Goal: Check status: Check status

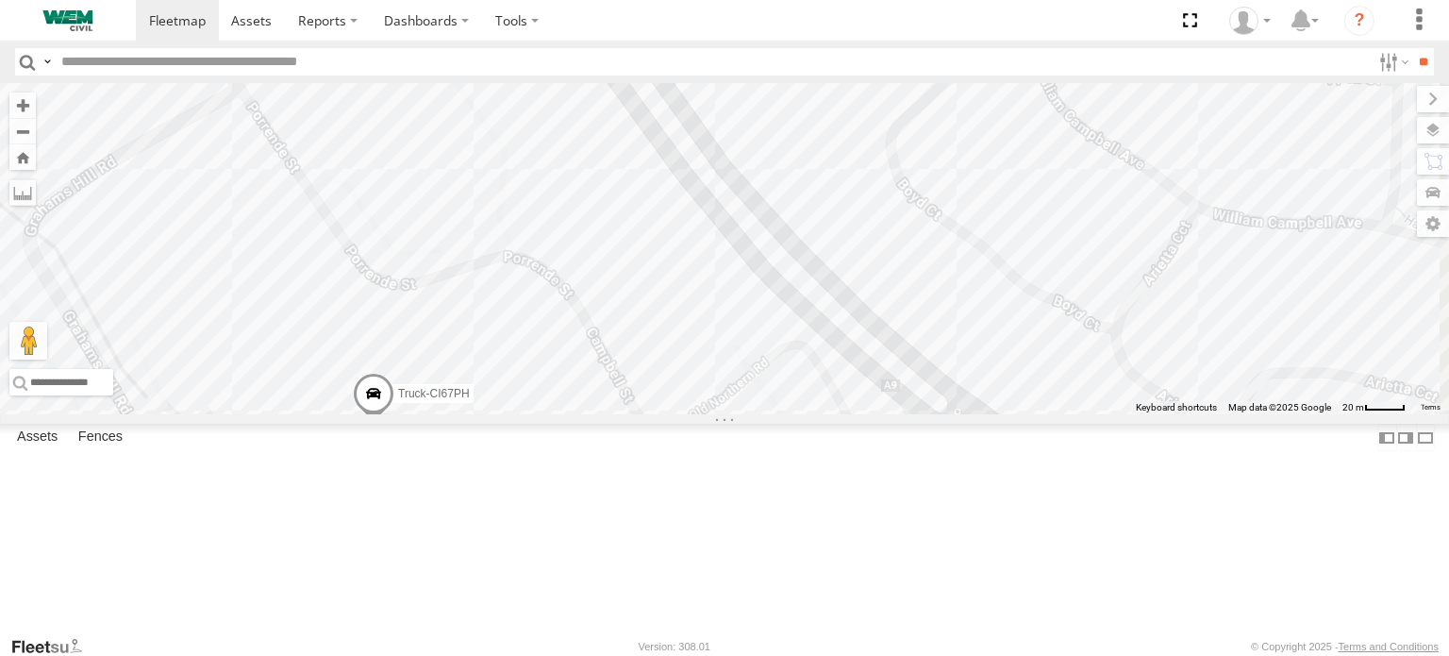
click at [0, 0] on div "Truck-FRO52R" at bounding box center [0, 0] width 0 height 0
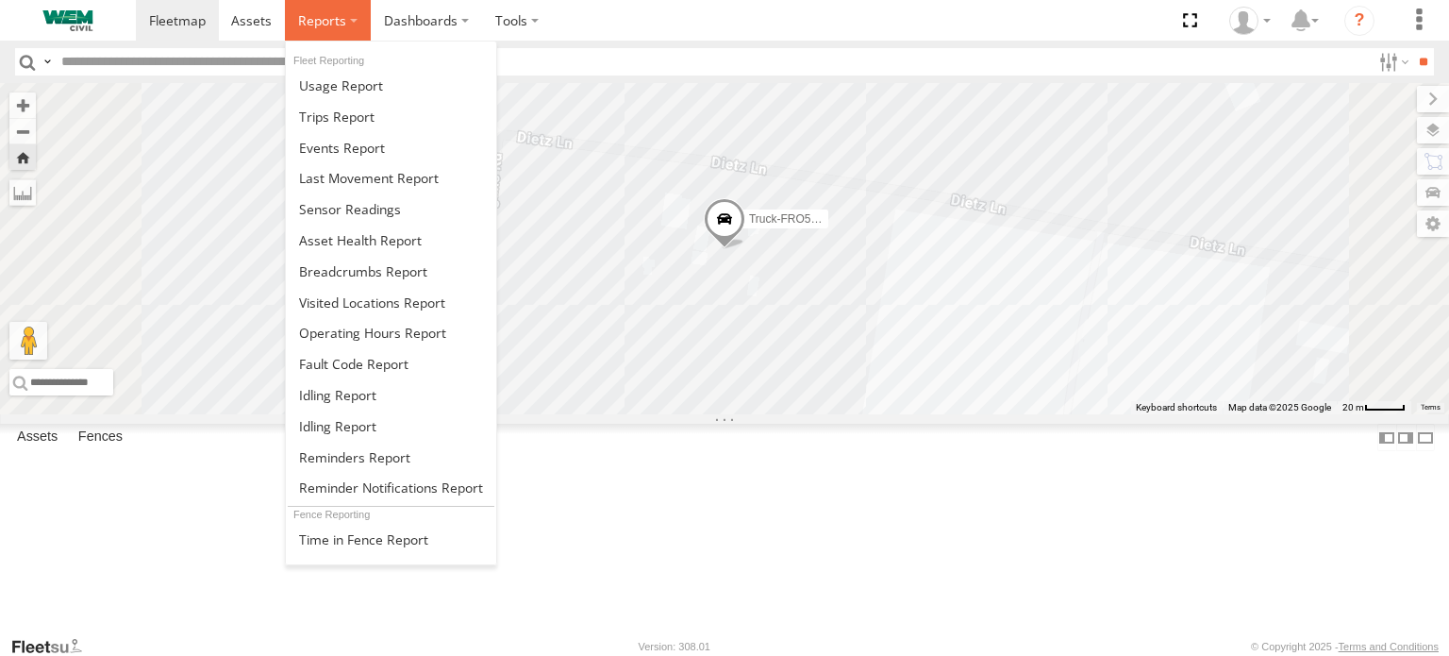
click at [324, 14] on span at bounding box center [322, 20] width 48 height 18
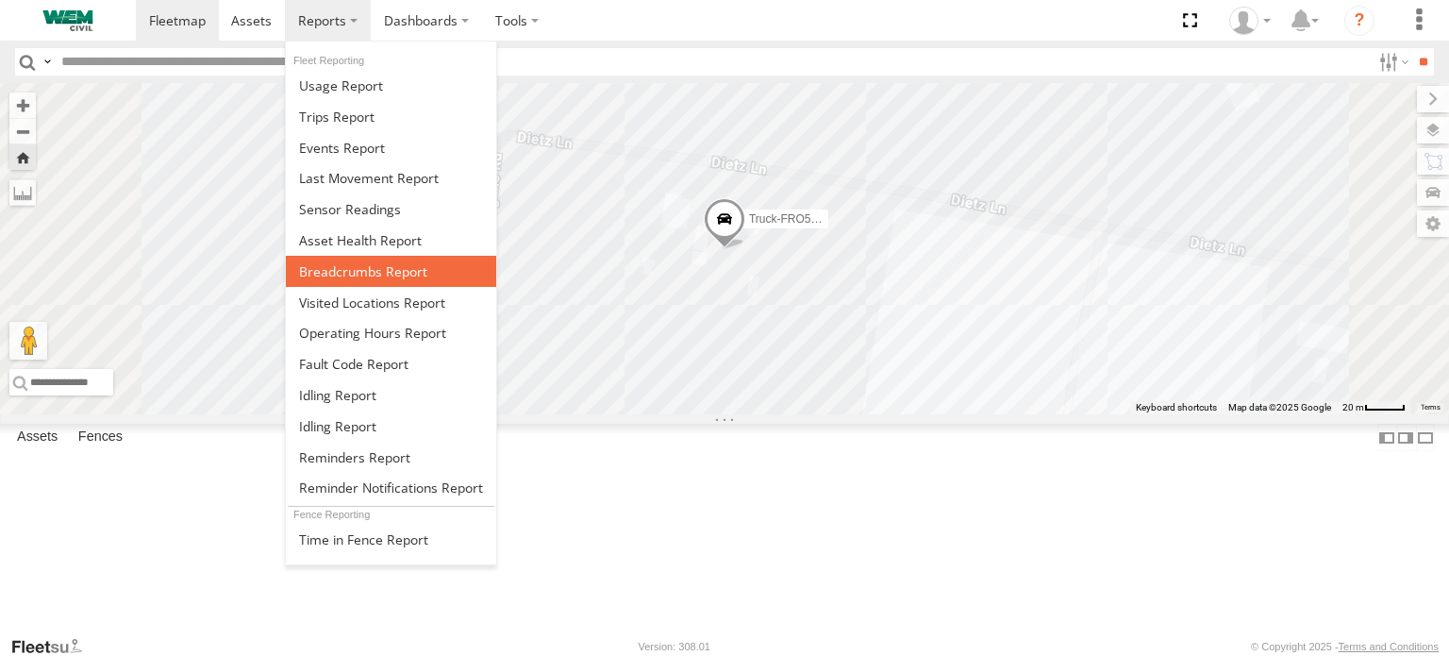
click at [354, 263] on span at bounding box center [363, 271] width 128 height 18
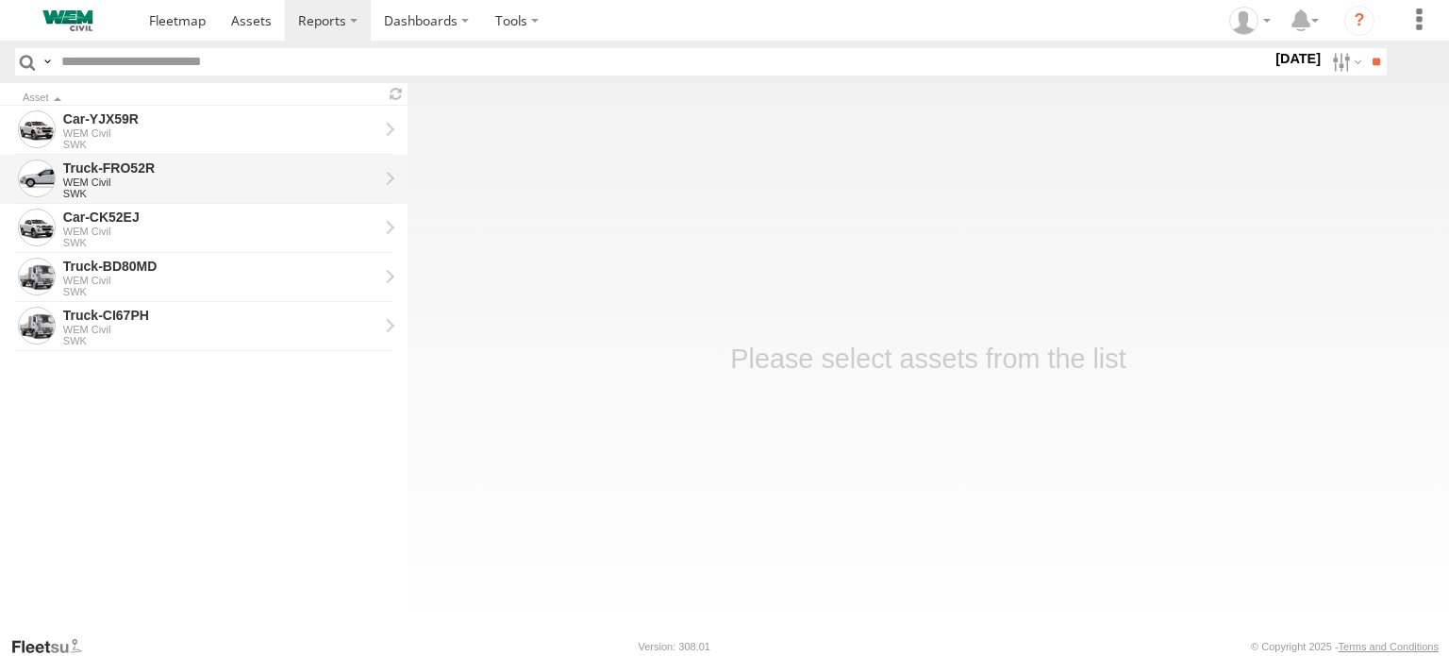
click at [170, 169] on div "Truck-FRO52R" at bounding box center [220, 167] width 315 height 17
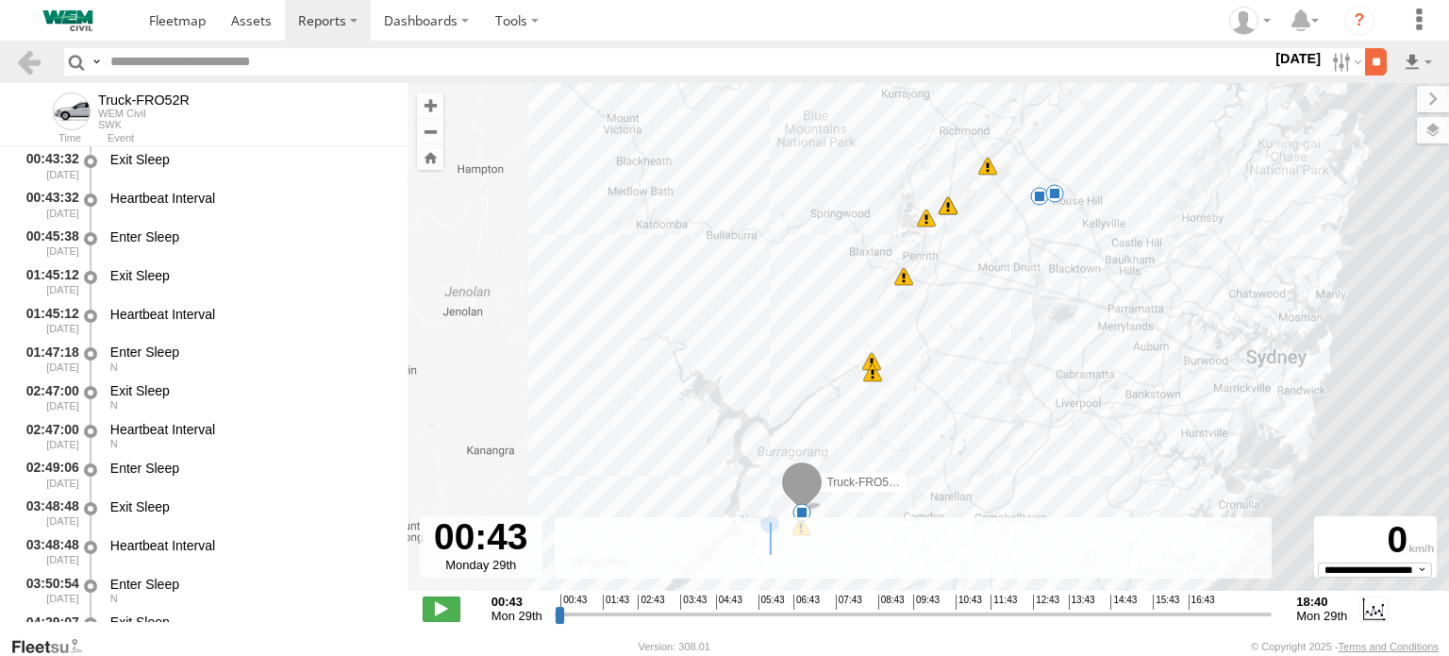
click at [1366, 65] on input "**" at bounding box center [1376, 61] width 22 height 27
click at [448, 610] on span at bounding box center [442, 608] width 38 height 25
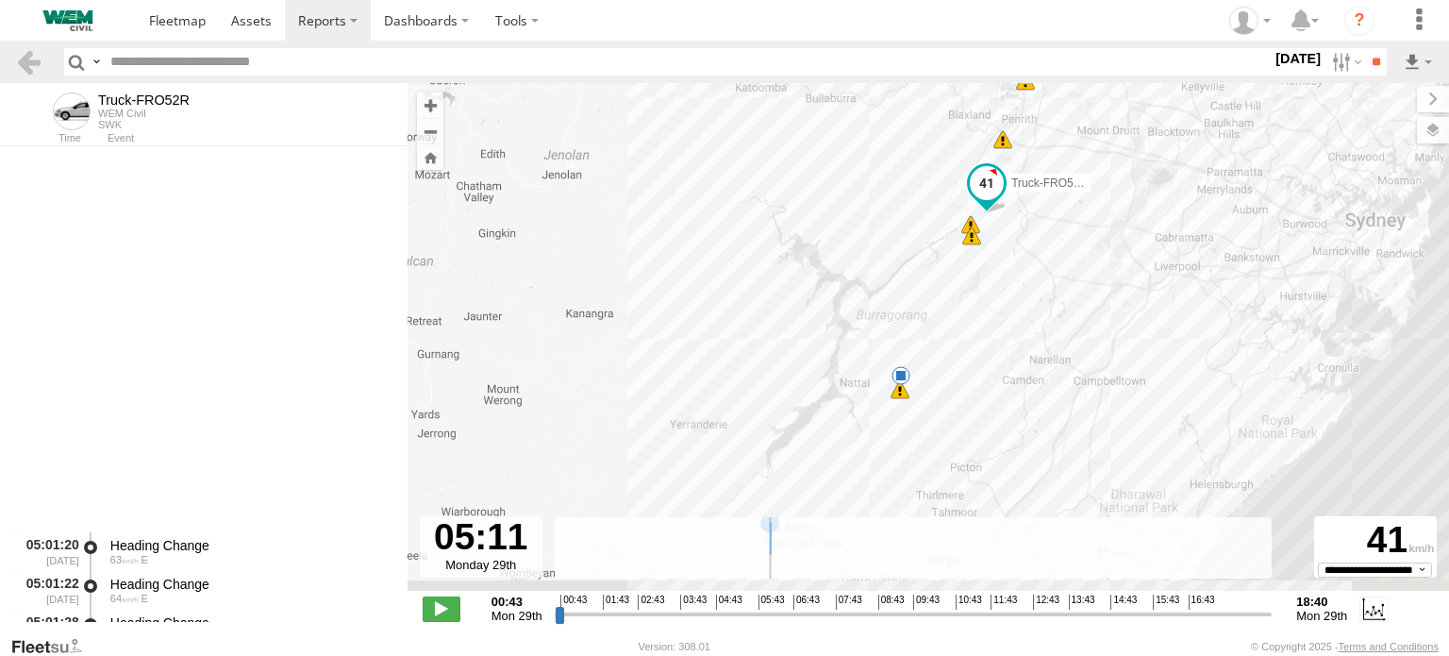
scroll to position [12383, 0]
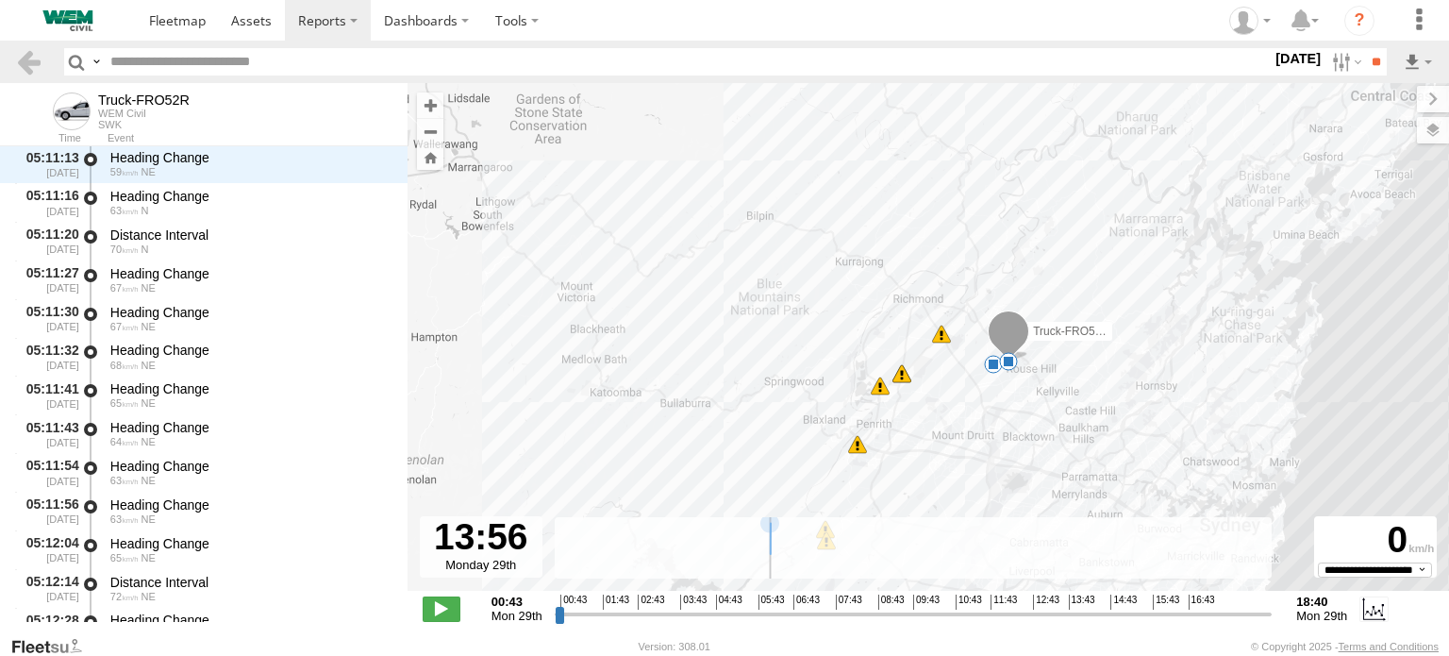
drag, startPoint x: 572, startPoint y: 613, endPoint x: 1076, endPoint y: 576, distance: 506.0
click at [1076, 605] on input "range" at bounding box center [914, 614] width 718 height 18
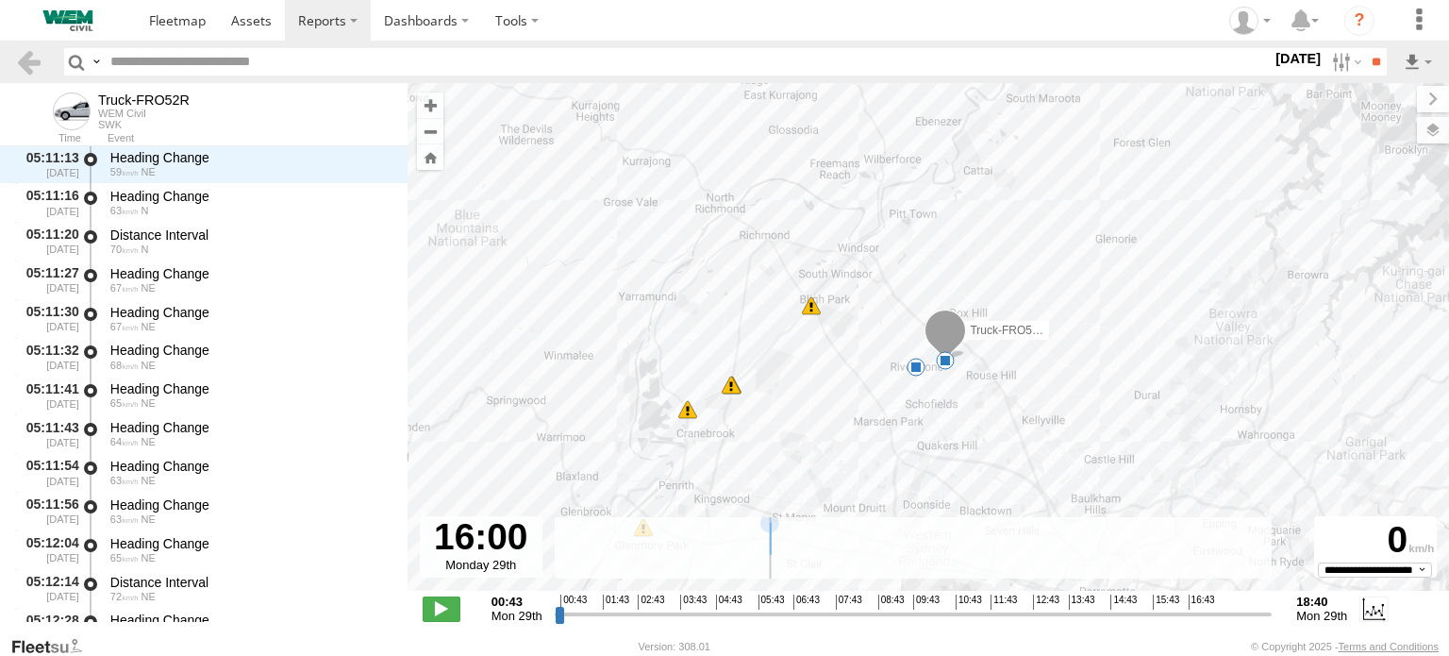
drag, startPoint x: 1079, startPoint y: 615, endPoint x: 1160, endPoint y: 612, distance: 81.2
click at [1160, 612] on input "range" at bounding box center [914, 614] width 718 height 18
click at [138, 116] on div "WEM Civil" at bounding box center [143, 113] width 91 height 11
type input "**********"
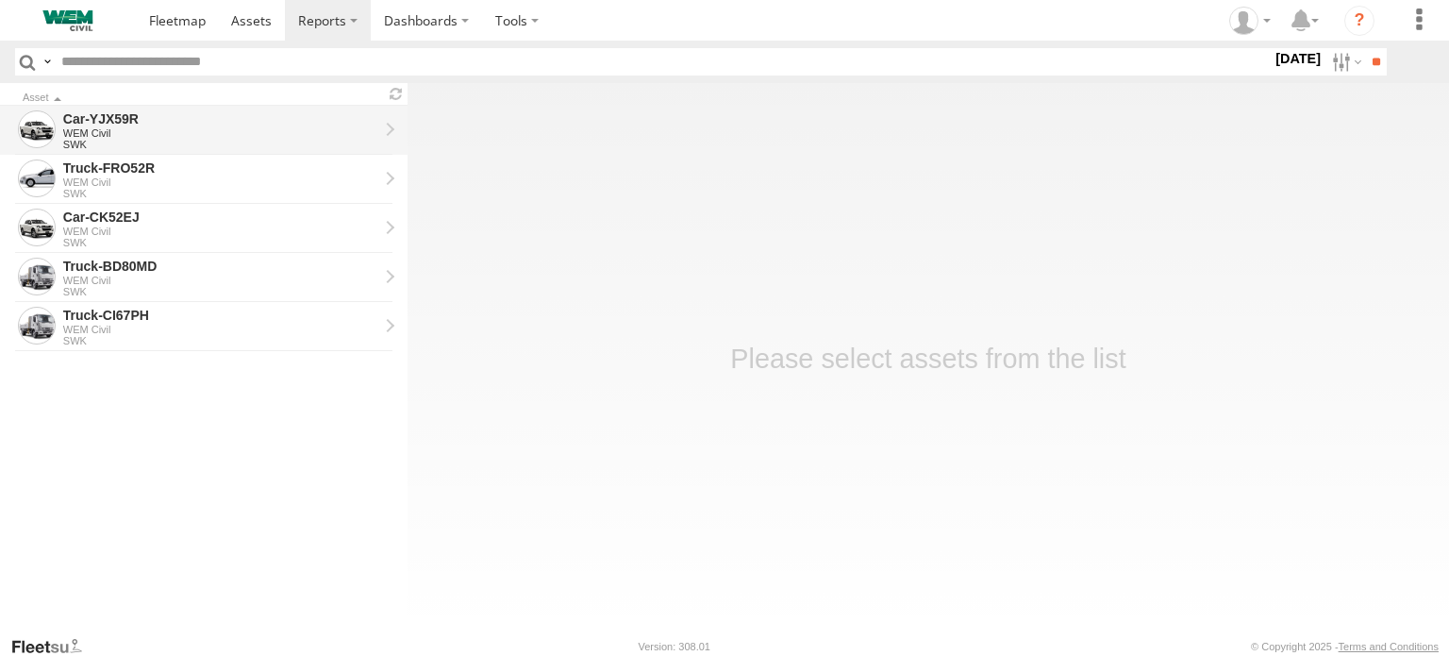
click at [143, 129] on div "WEM Civil" at bounding box center [220, 132] width 315 height 11
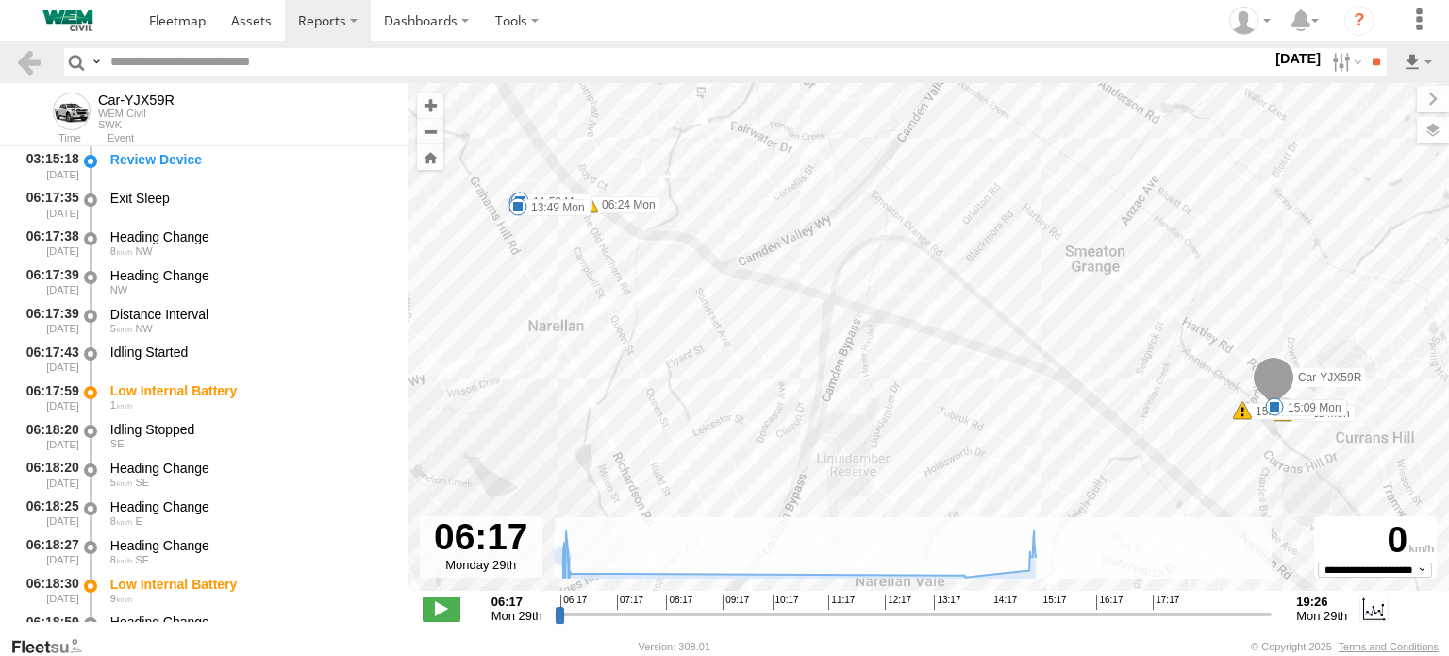
click at [557, 614] on input "range" at bounding box center [914, 614] width 718 height 18
click at [444, 613] on span at bounding box center [442, 608] width 38 height 25
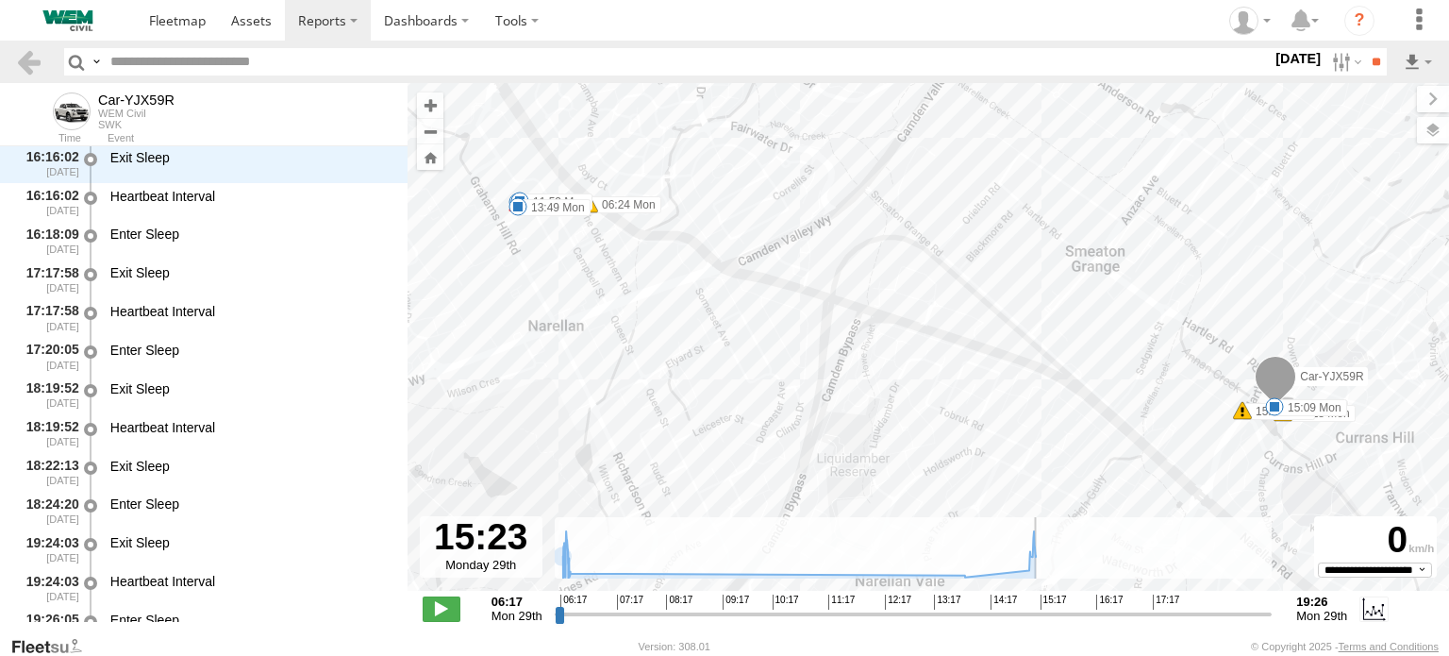
drag, startPoint x: 573, startPoint y: 613, endPoint x: 1046, endPoint y: 601, distance: 472.7
click at [1046, 605] on input "range" at bounding box center [914, 614] width 718 height 18
click at [1286, 59] on label "[DATE]" at bounding box center [1297, 58] width 53 height 21
click at [0, 0] on label at bounding box center [0, 0] width 0 height 0
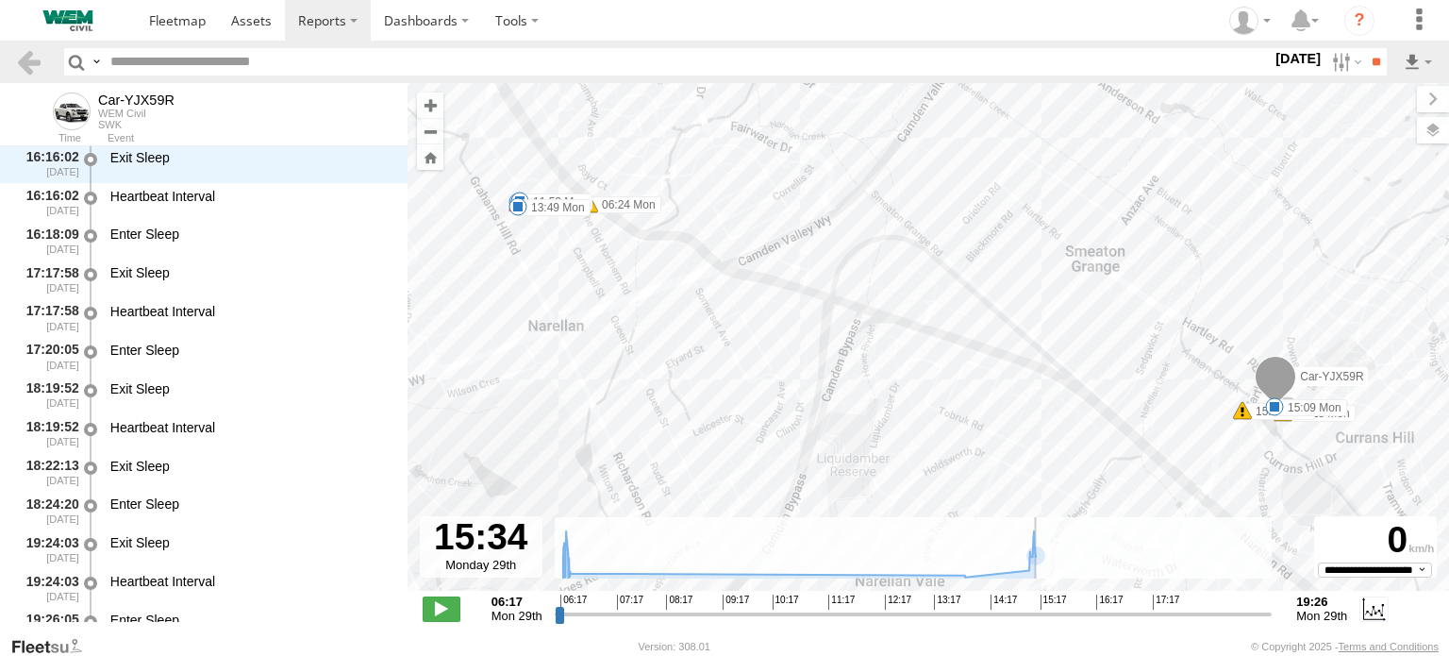
click at [0, 0] on label at bounding box center [0, 0] width 0 height 0
click at [1370, 63] on input "**" at bounding box center [1376, 61] width 22 height 27
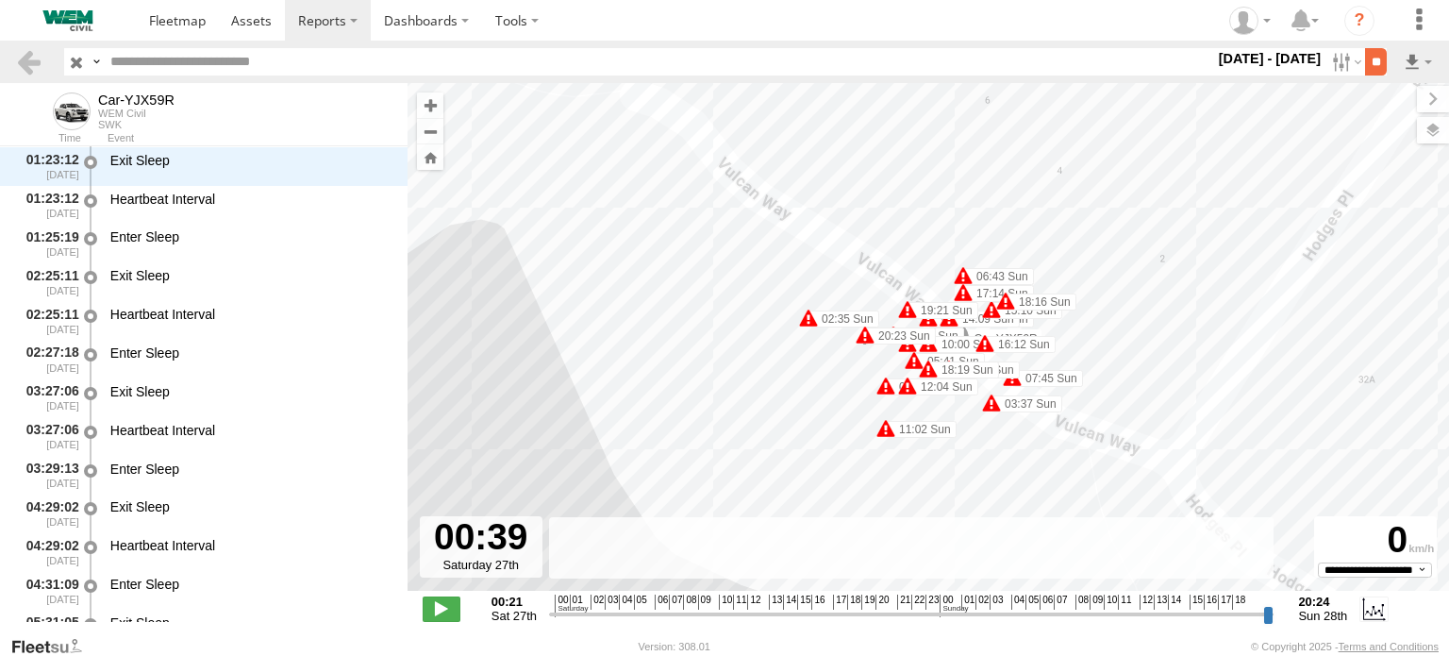
click at [1365, 63] on input "**" at bounding box center [1376, 61] width 22 height 27
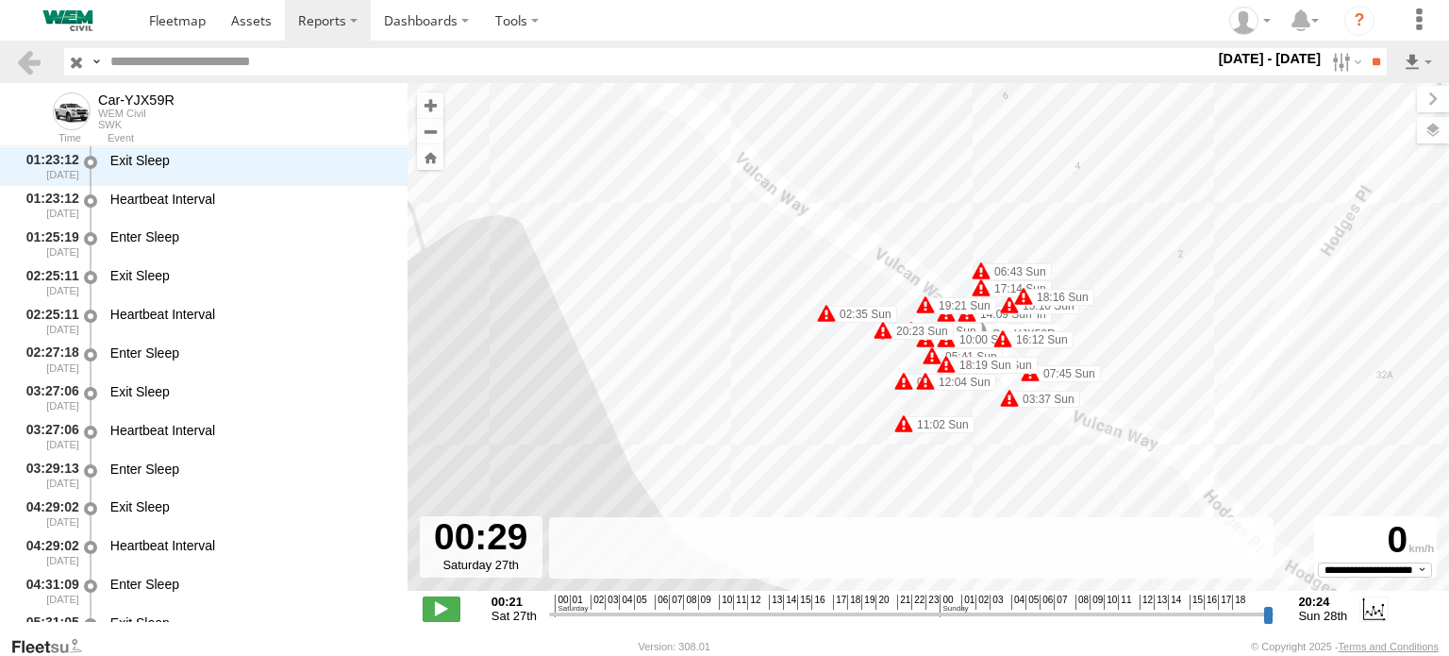
click at [123, 124] on div "SWK" at bounding box center [136, 124] width 76 height 11
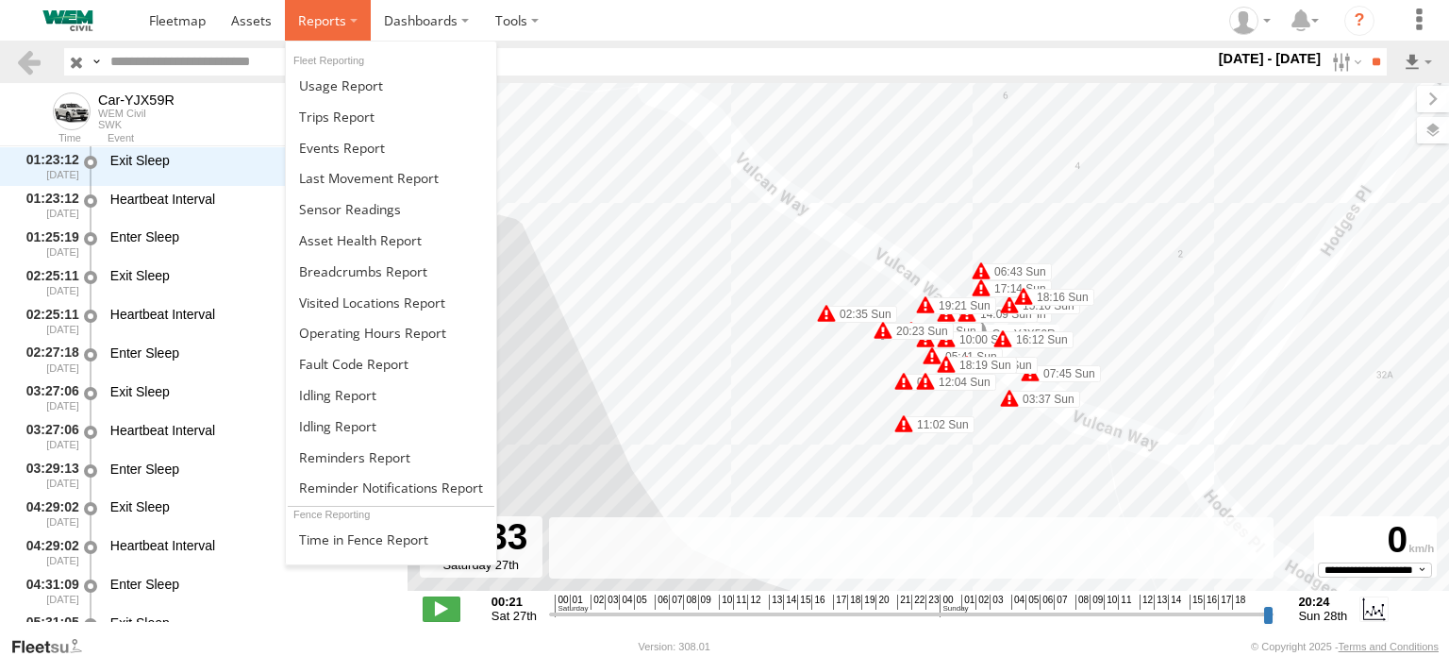
click at [344, 24] on label at bounding box center [328, 20] width 86 height 41
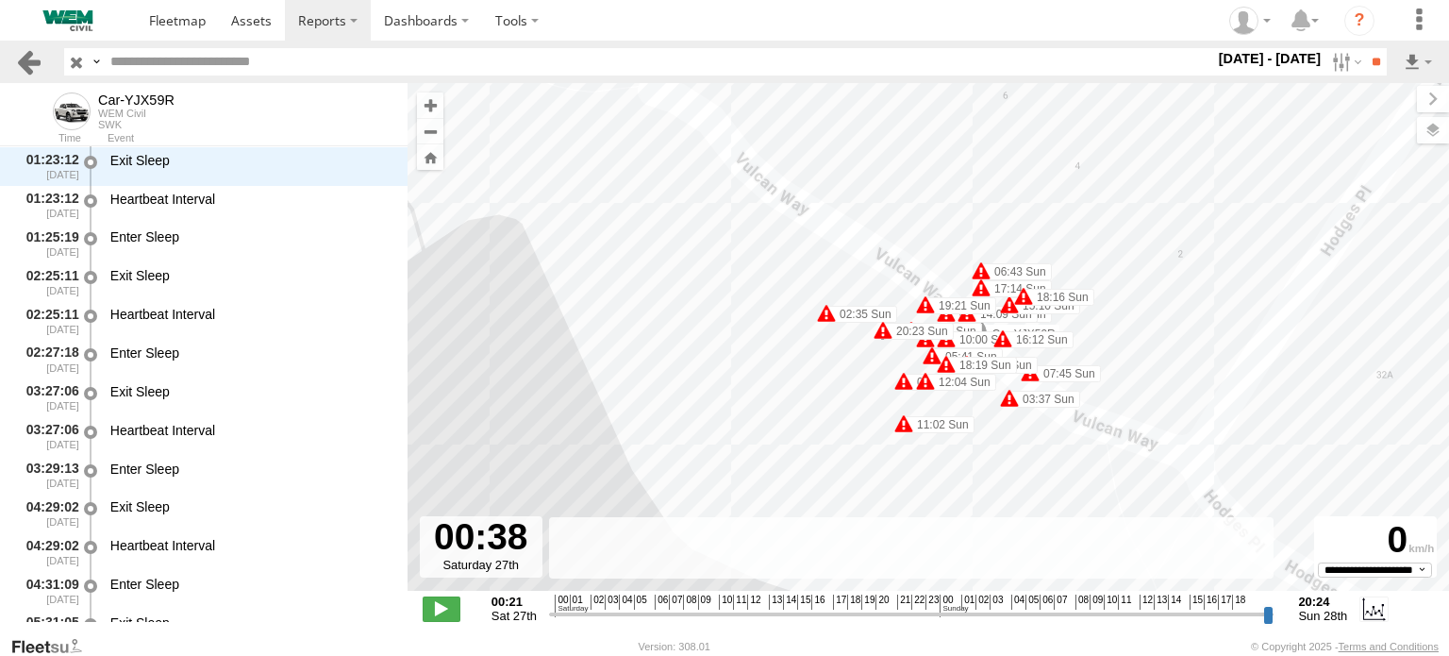
click at [20, 62] on link at bounding box center [28, 61] width 27 height 27
type input "**********"
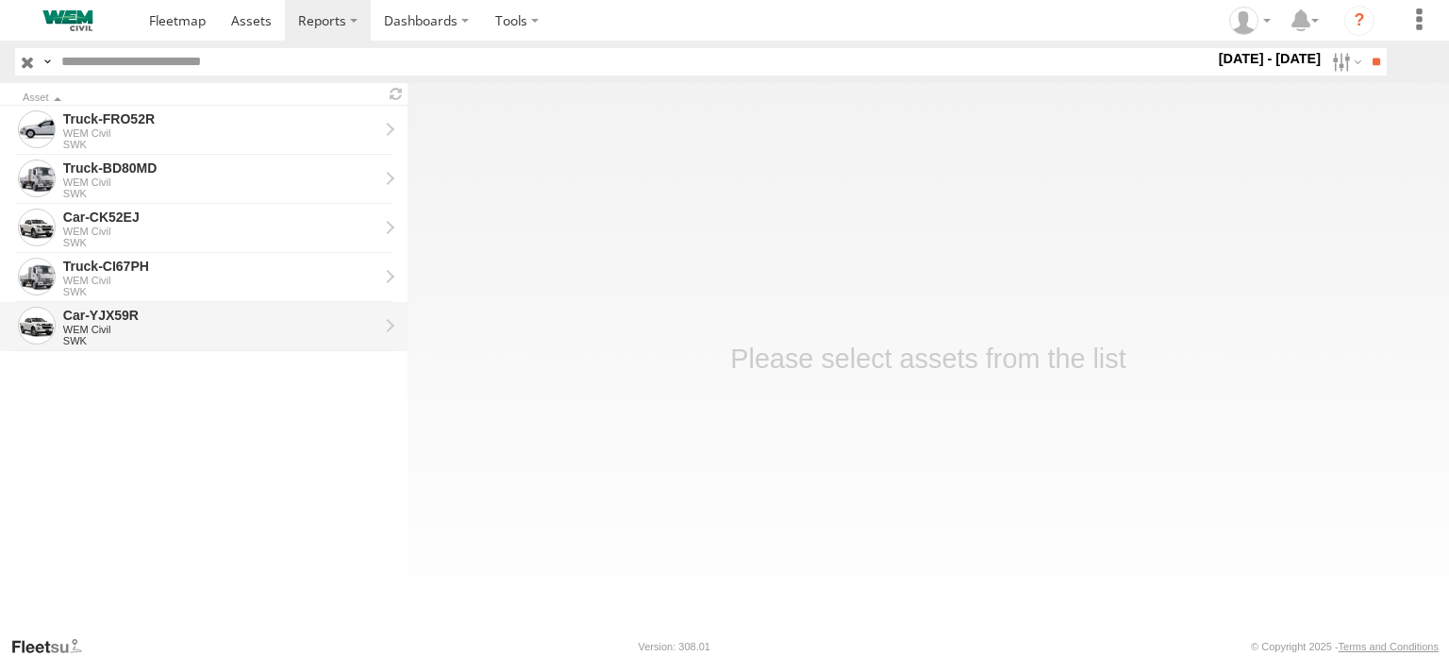
click at [119, 325] on div "WEM Civil" at bounding box center [220, 329] width 315 height 11
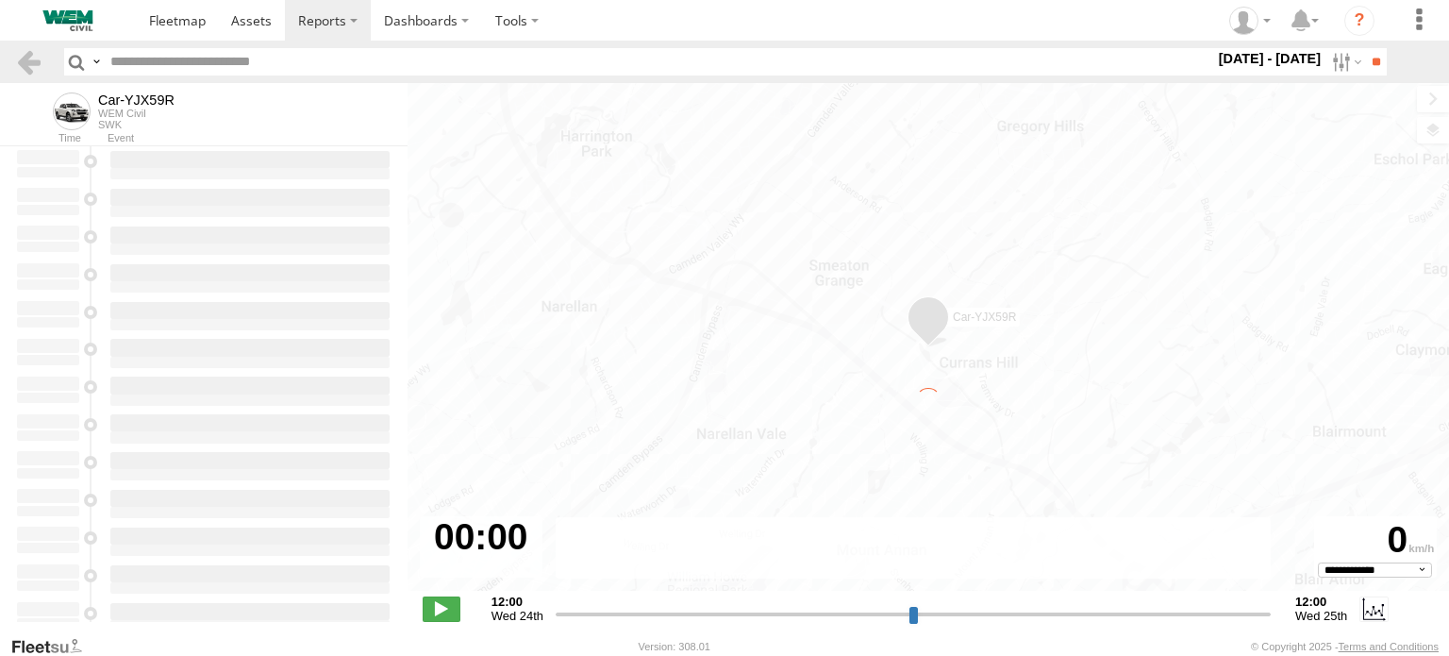
type input "**********"
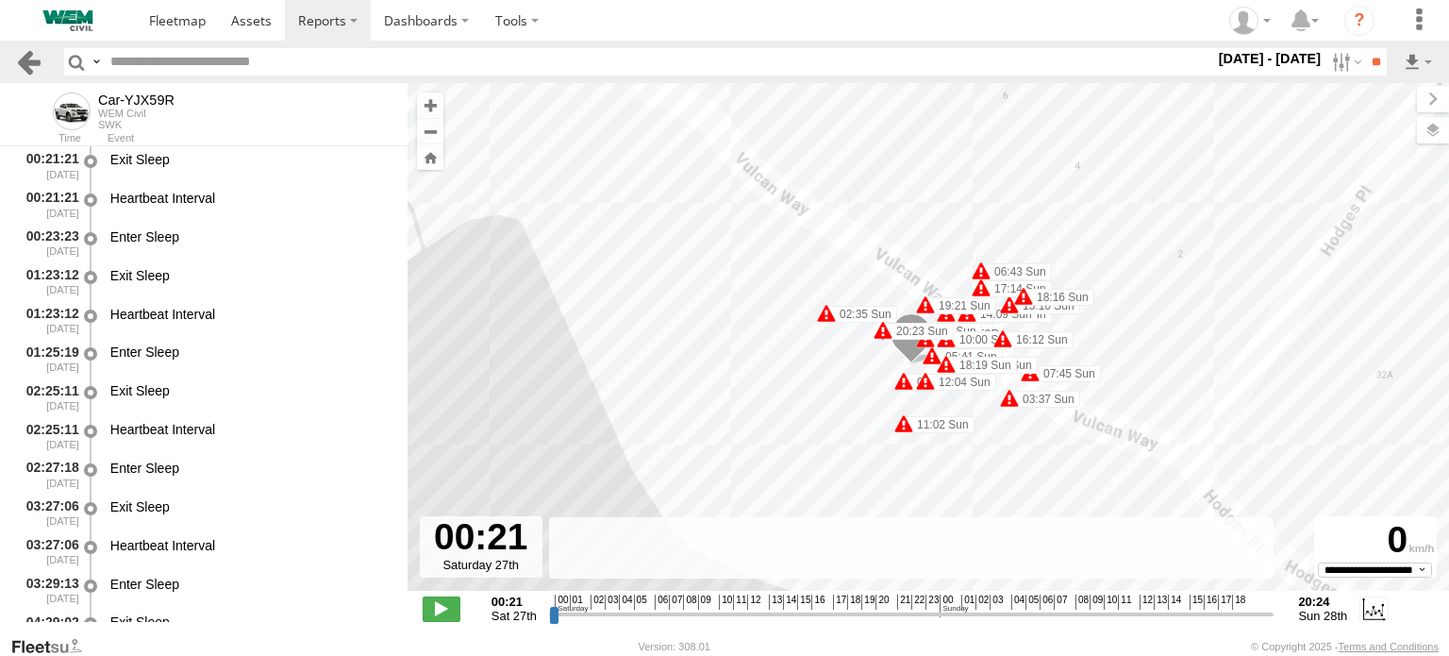
click at [30, 55] on link at bounding box center [28, 61] width 27 height 27
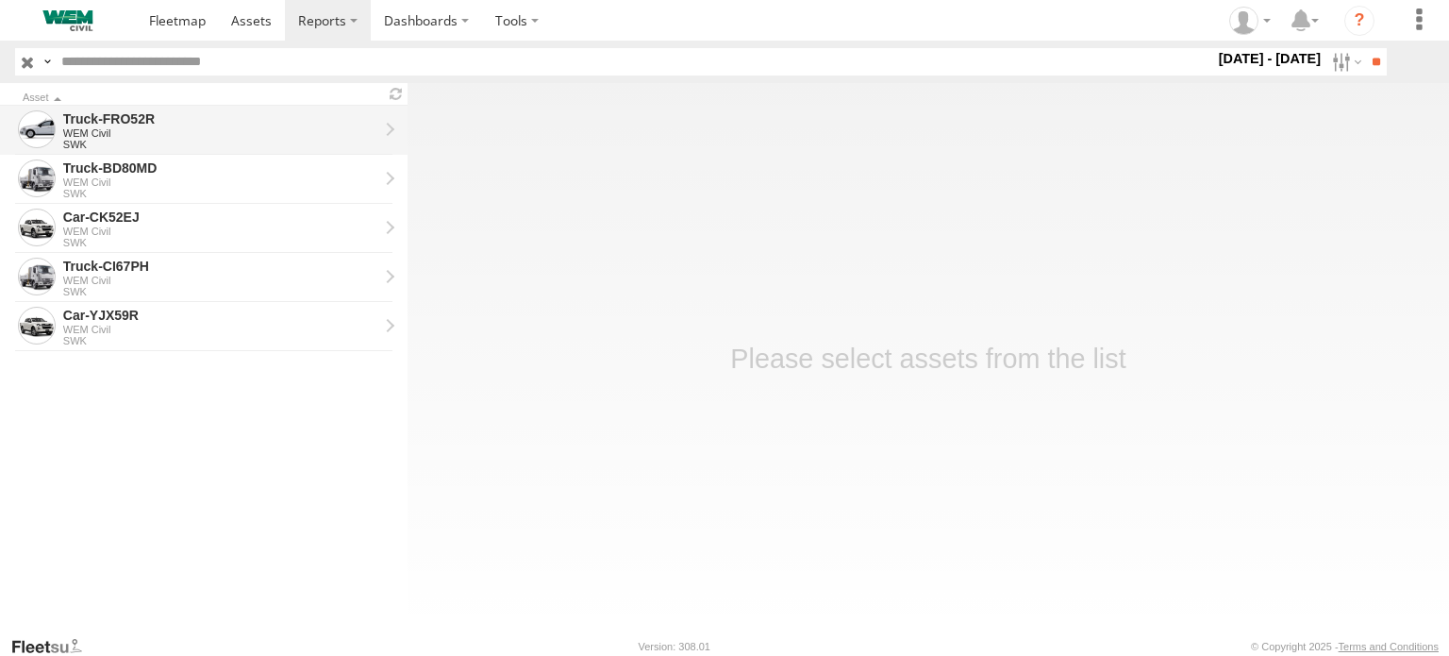
click at [94, 125] on div "Truck-FRO52R" at bounding box center [220, 118] width 315 height 17
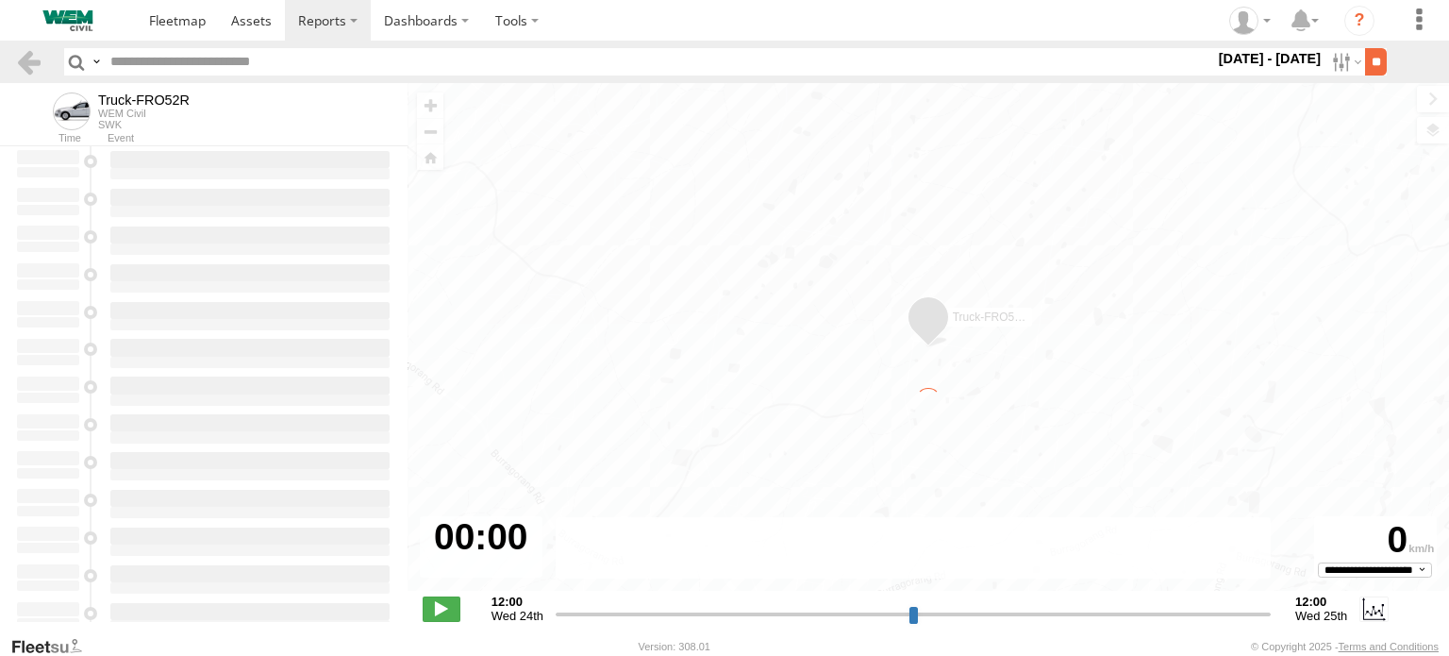
type input "**********"
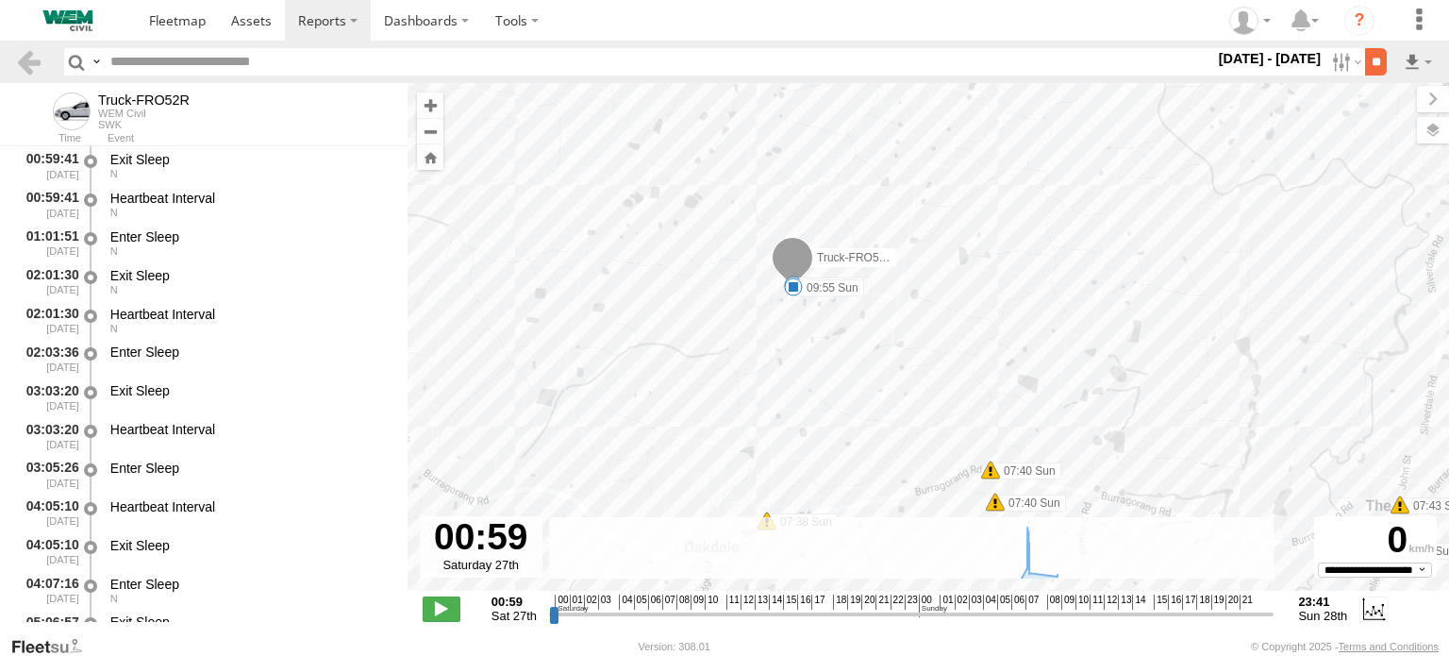
click at [1376, 60] on input "**" at bounding box center [1376, 61] width 22 height 27
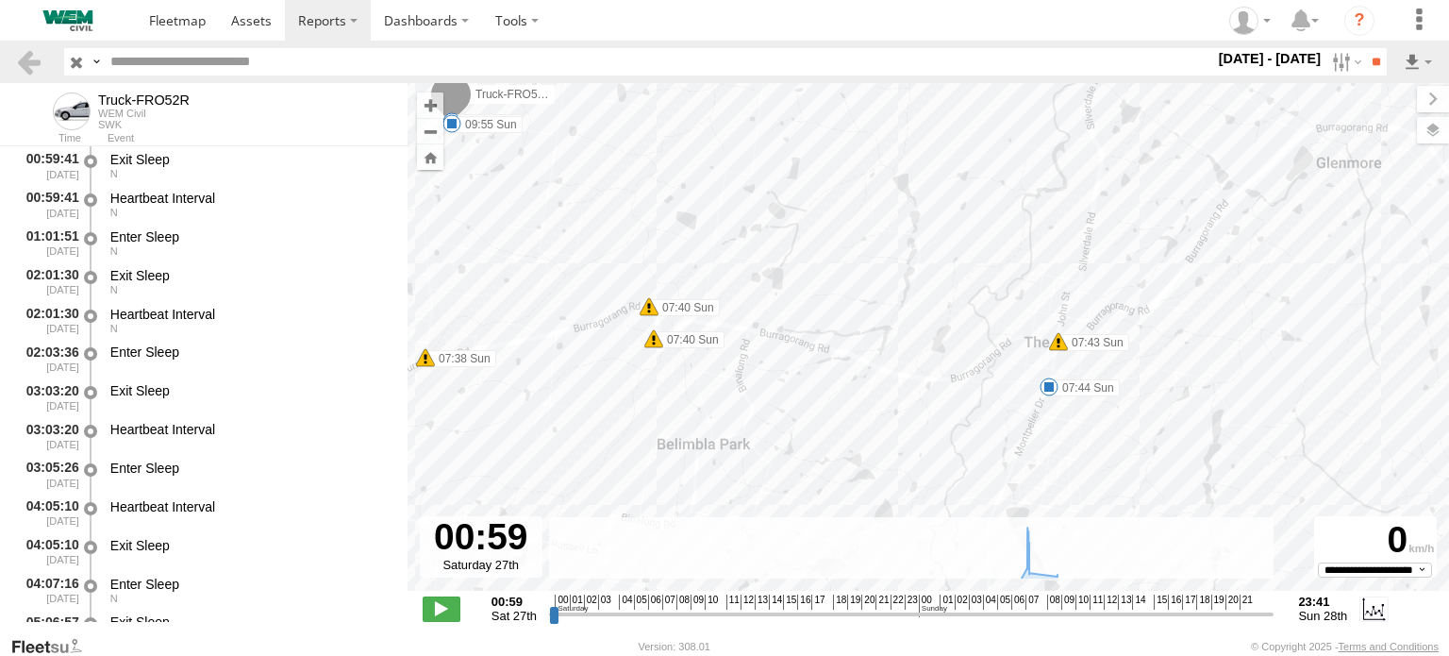
drag, startPoint x: 1165, startPoint y: 357, endPoint x: 975, endPoint y: 261, distance: 212.2
click at [975, 261] on div "Truck-FRO52R 07:38 Sun 07:40 Sun 07:40 Sun 07:43 Sun 07:44 Sun 08:04 Sun 09:55 …" at bounding box center [927, 346] width 1041 height 527
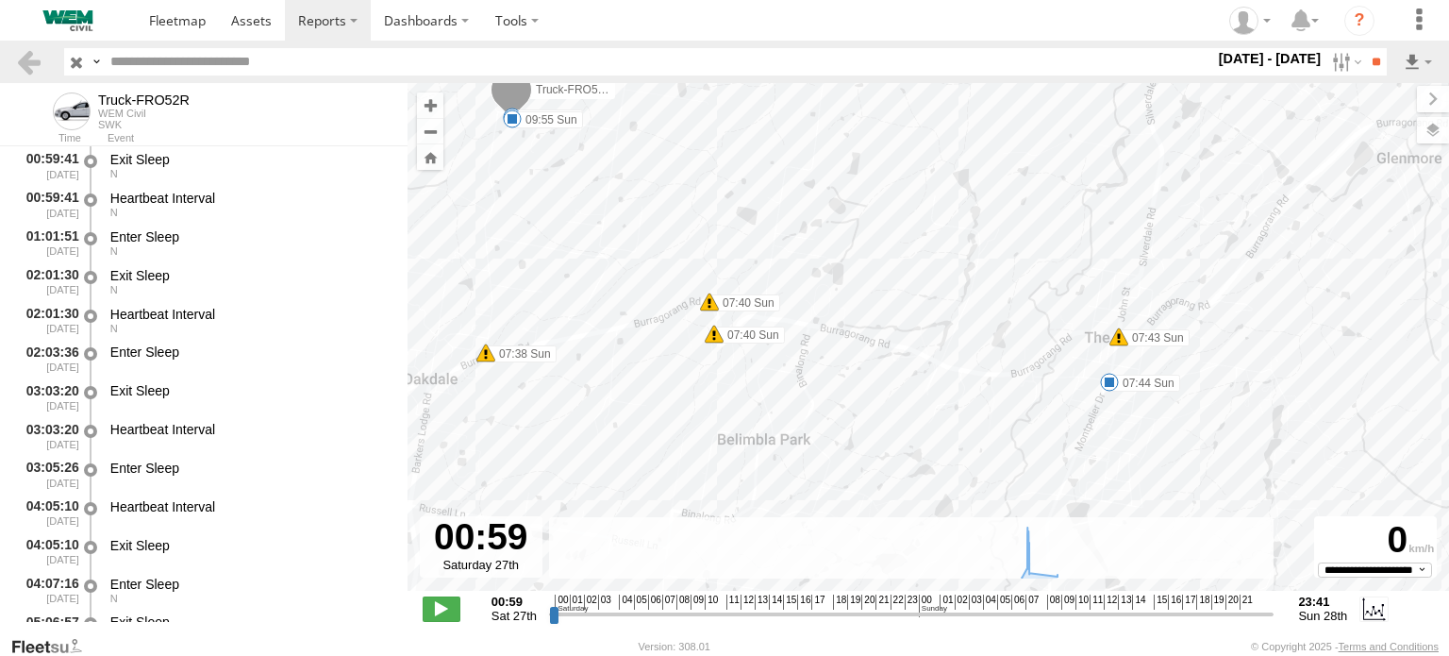
drag, startPoint x: 883, startPoint y: 405, endPoint x: 957, endPoint y: 400, distance: 74.7
click at [957, 400] on div "Truck-FRO52R 07:38 Sun 07:40 Sun 07:40 Sun 07:43 Sun 07:44 Sun 08:04 Sun 09:55 …" at bounding box center [927, 346] width 1041 height 527
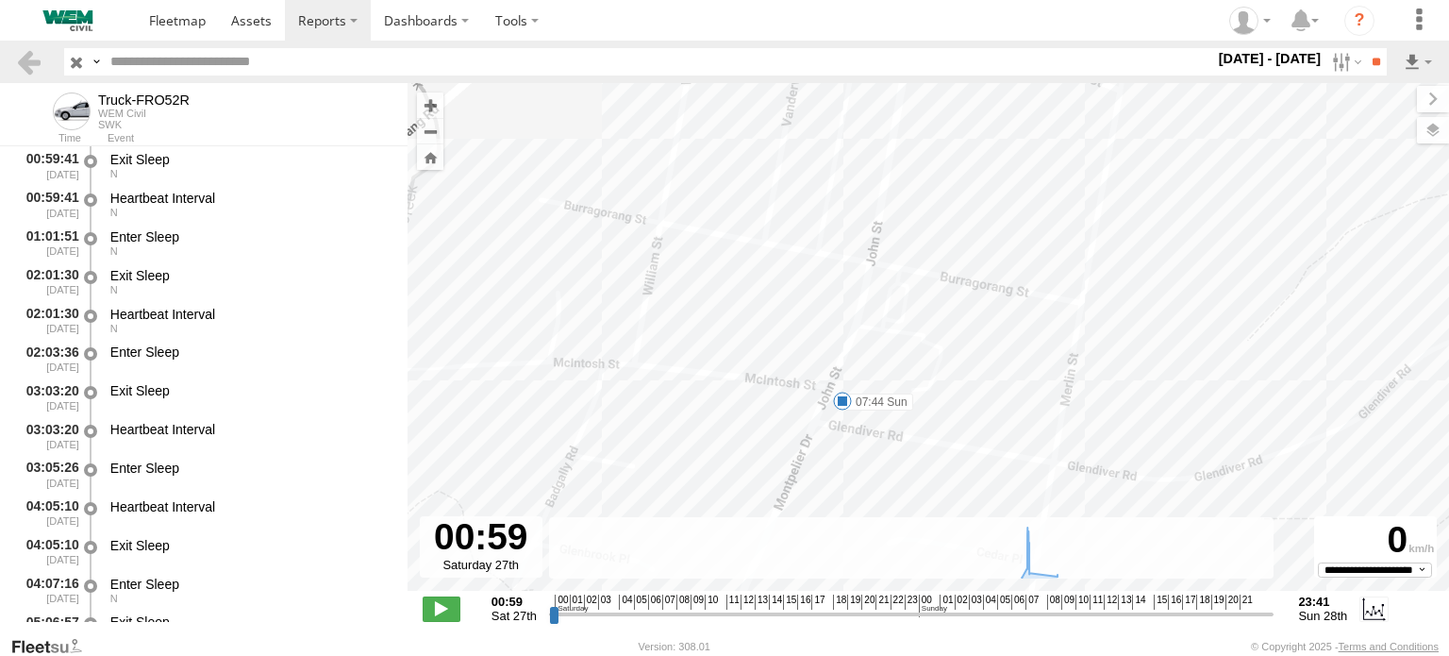
drag, startPoint x: 737, startPoint y: 348, endPoint x: 1024, endPoint y: 477, distance: 315.4
click at [1024, 477] on div "Truck-FRO52R 07:38 Sun 07:40 Sun 07:40 Sun 07:43 Sun 07:44 Sun 08:04 Sun 09:55 …" at bounding box center [927, 346] width 1041 height 527
drag, startPoint x: 1001, startPoint y: 195, endPoint x: 1062, endPoint y: 392, distance: 206.5
click at [1062, 392] on div "Truck-FRO52R 07:38 Sun 07:40 Sun 07:40 Sun 07:43 Sun 07:44 Sun 08:04 Sun 09:55 …" at bounding box center [927, 346] width 1041 height 527
